Goal: Information Seeking & Learning: Learn about a topic

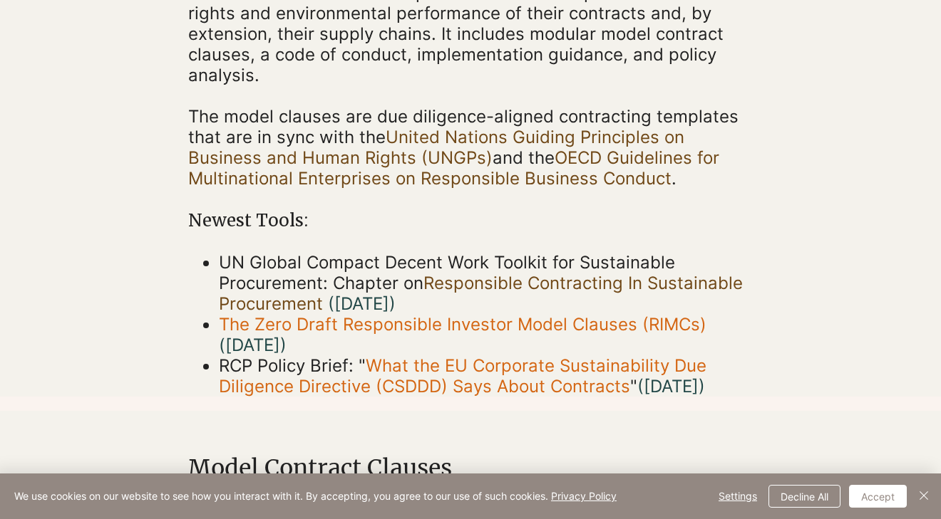
scroll to position [336, 0]
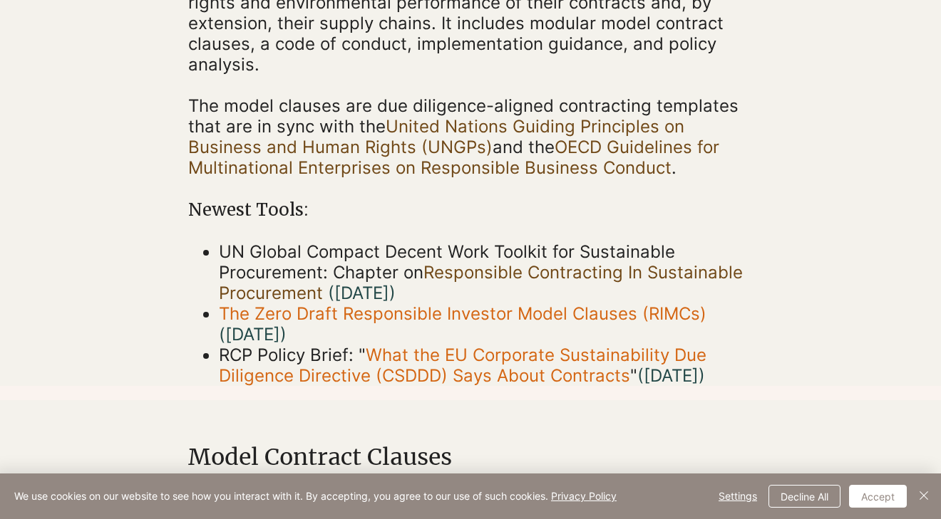
click at [633, 276] on link "Responsible Contracting In Sustainable Procurement" at bounding box center [481, 282] width 524 height 41
click at [403, 319] on link "The Zero Draft Responsible Investor Model Clauses (RIMCs)" at bounding box center [462, 314] width 487 height 21
click at [496, 321] on link "The Zero Draft Responsible Investor Model Clauses (RIMCs)" at bounding box center [462, 314] width 487 height 21
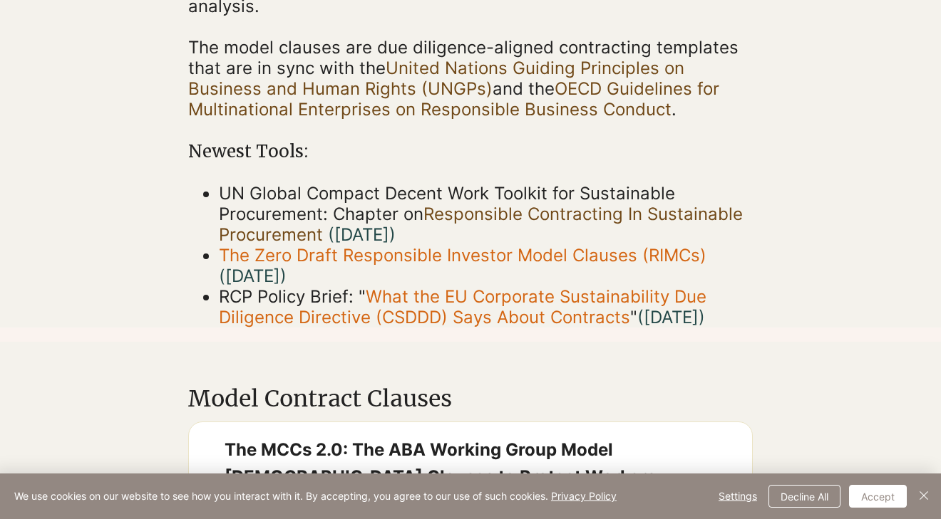
scroll to position [416, 0]
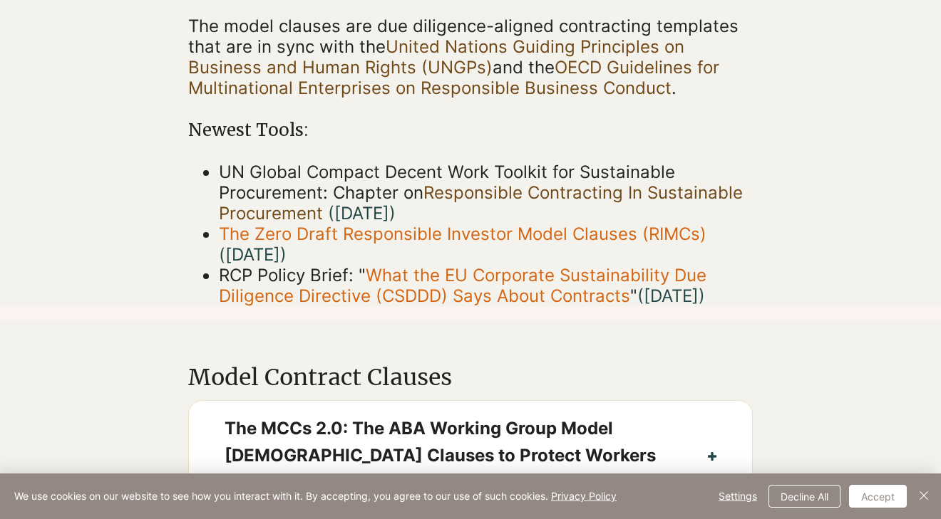
click at [435, 300] on span "What the EU Corporate Sustainability Due Diligence Directive (CSDDD) Says About…" at bounding box center [462, 285] width 487 height 41
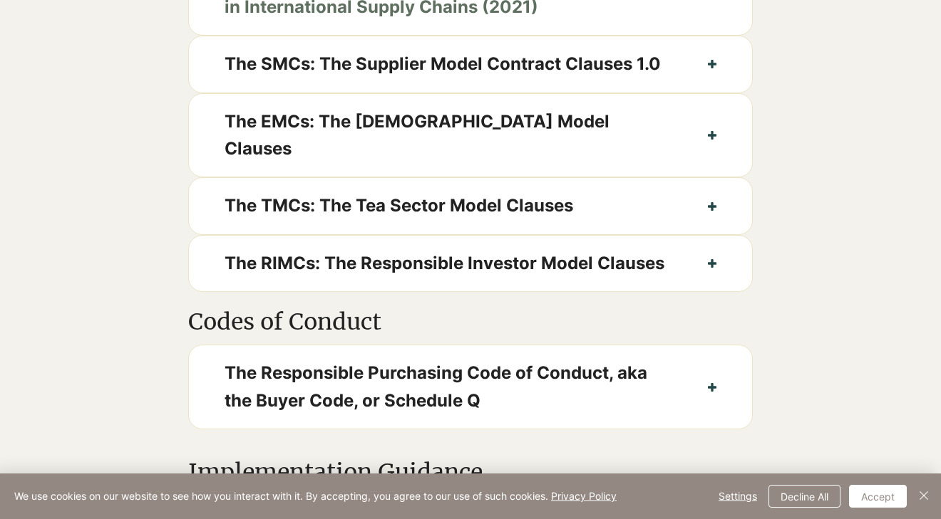
scroll to position [888, 0]
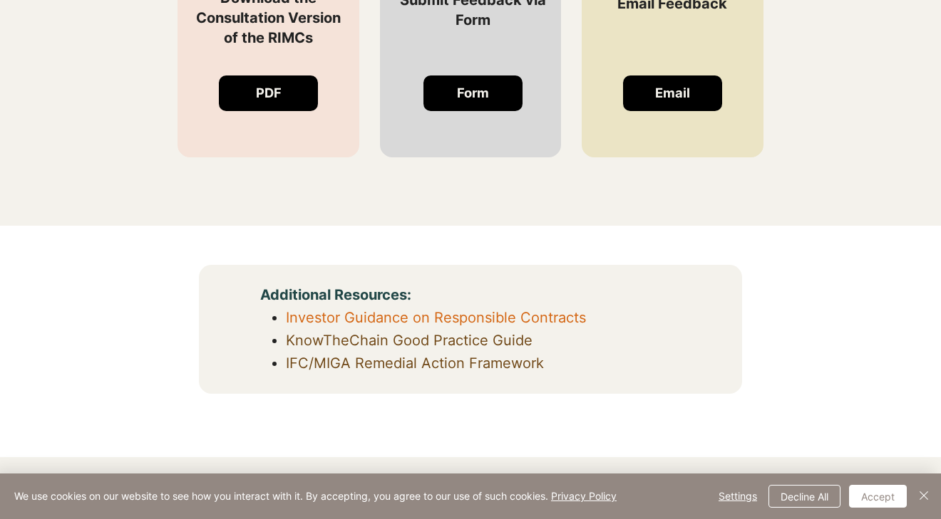
scroll to position [1238, 0]
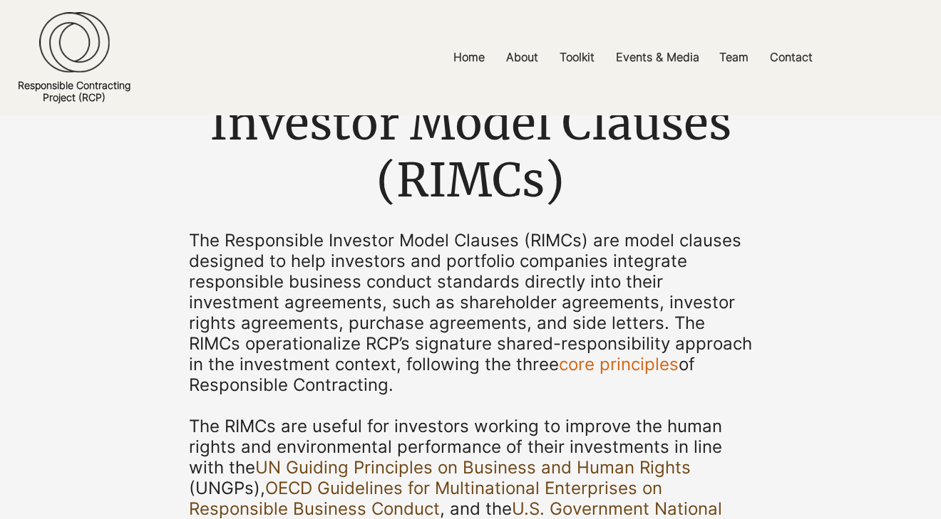
scroll to position [202, 0]
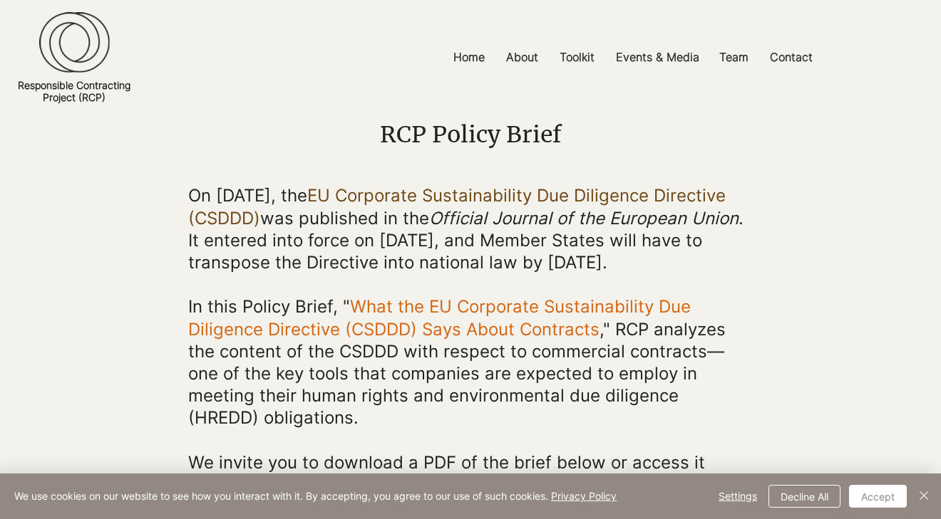
scroll to position [167, 0]
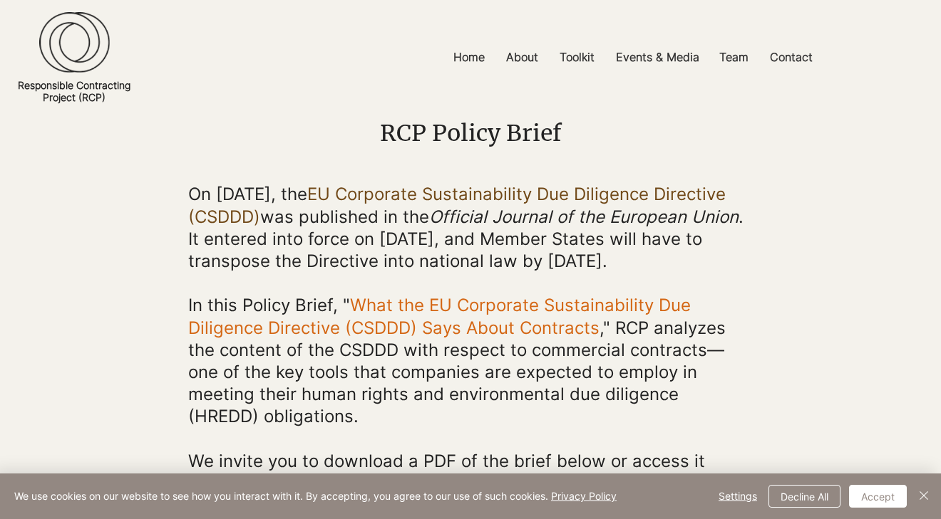
click at [502, 338] on link "What the EU Corporate Sustainability Due Diligence Directive (CSDDD) Says About…" at bounding box center [439, 316] width 502 height 43
